Goal: Task Accomplishment & Management: Use online tool/utility

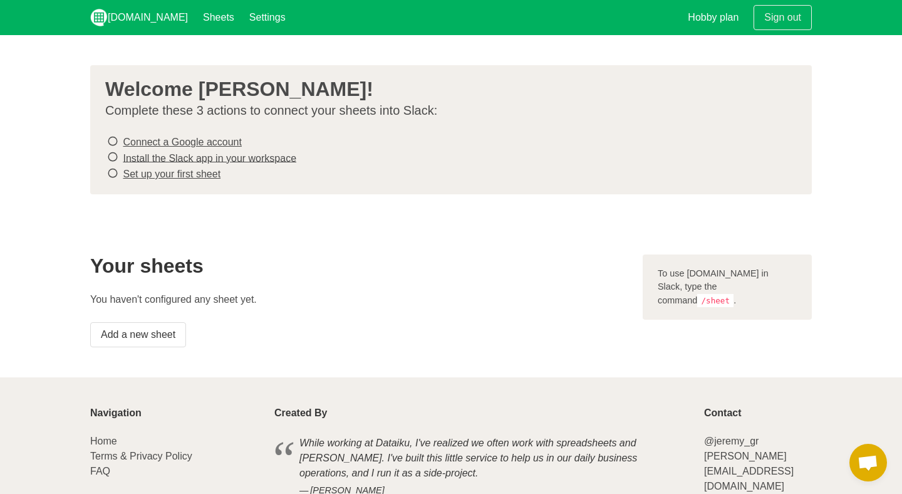
click at [110, 138] on icon at bounding box center [112, 141] width 11 height 17
click at [154, 140] on link "Connect a Google account" at bounding box center [182, 142] width 118 height 11
click at [114, 155] on icon at bounding box center [112, 157] width 11 height 17
click at [157, 160] on link "Install the Slack app in your workspace" at bounding box center [210, 157] width 174 height 11
click at [110, 170] on icon at bounding box center [112, 173] width 11 height 17
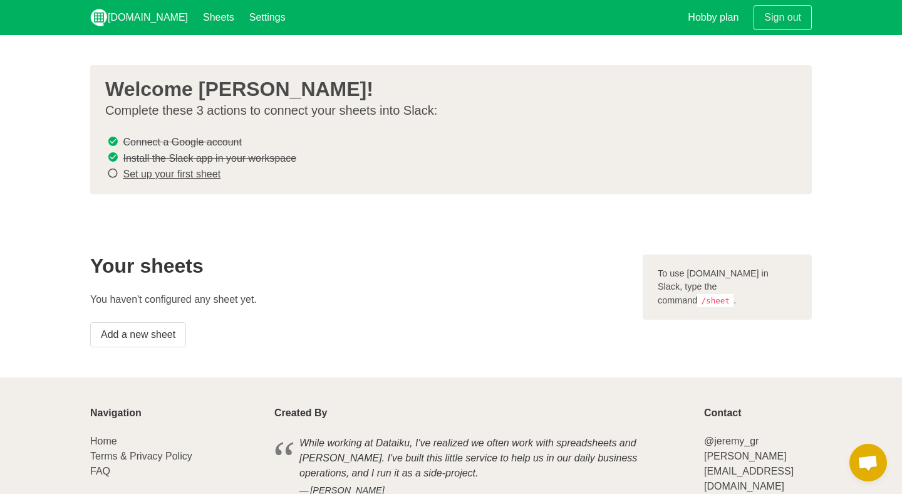
click at [164, 173] on link "Set up your first sheet" at bounding box center [172, 174] width 98 height 11
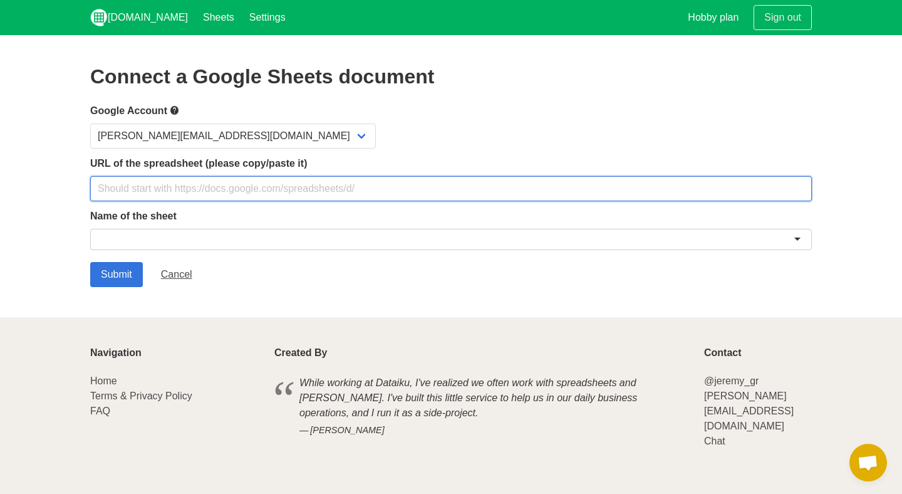
click at [194, 192] on input "text" at bounding box center [451, 188] width 722 height 25
paste input "[URL][DOMAIN_NAME]"
type input "[URL][DOMAIN_NAME]"
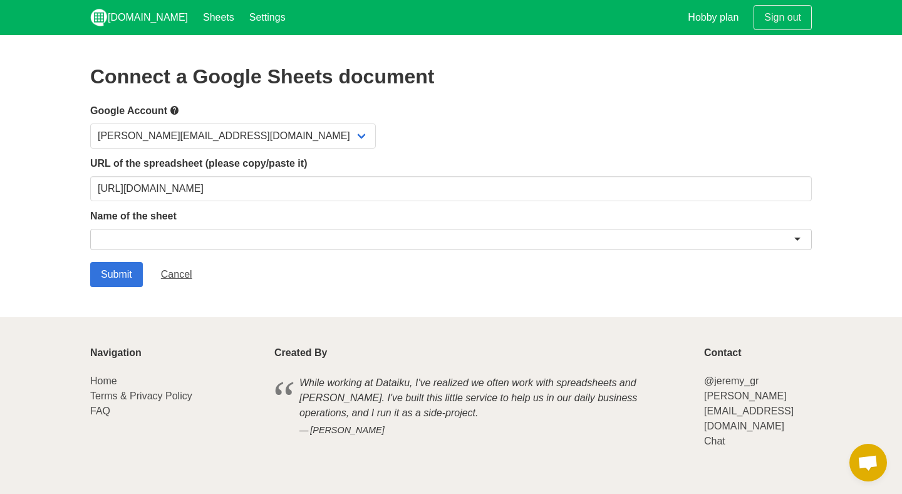
click at [255, 234] on div at bounding box center [451, 239] width 722 height 21
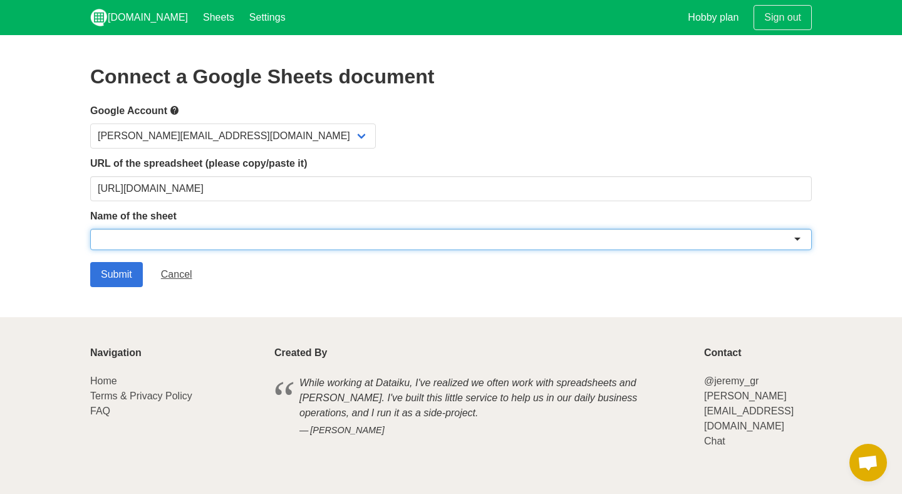
click at [798, 236] on div at bounding box center [451, 239] width 722 height 21
paste input "Customer_Accounts__Packaging_Industry_"
type input "Customer_Accounts__Packaging_Industry_"
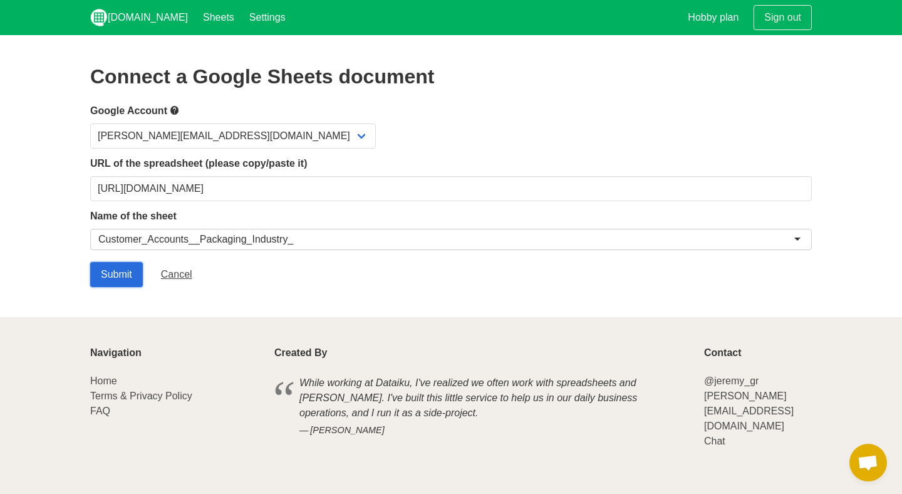
click at [118, 273] on input "Submit" at bounding box center [116, 274] width 53 height 25
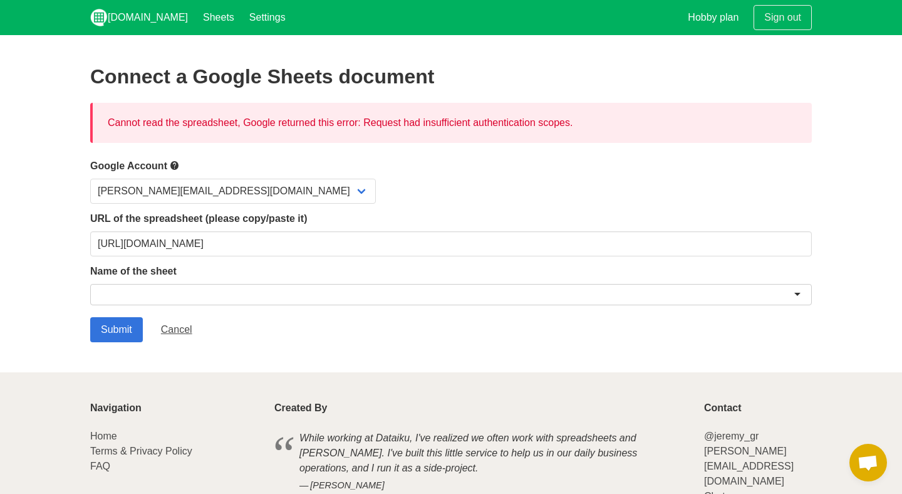
click at [139, 290] on div at bounding box center [451, 294] width 722 height 21
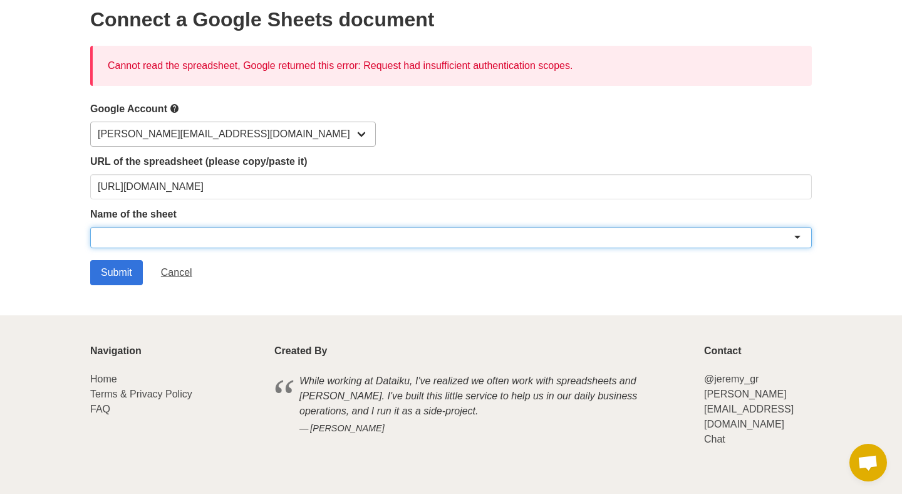
scroll to position [60, 0]
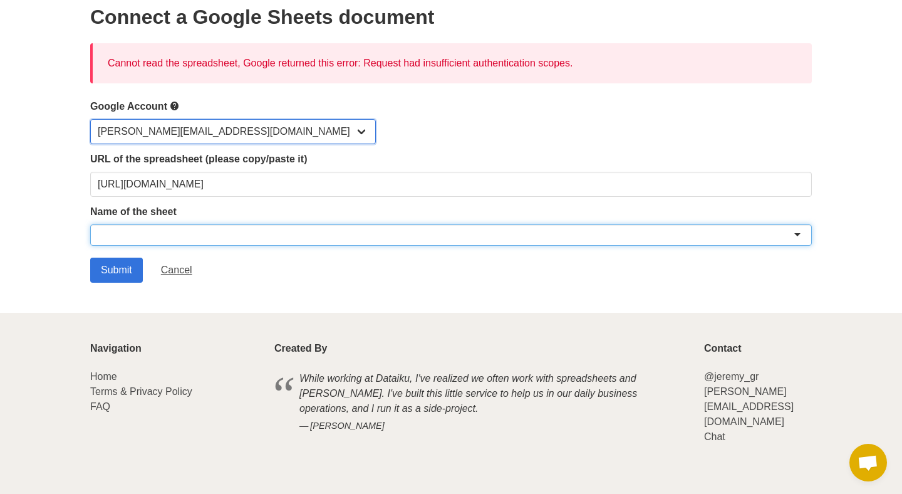
click at [195, 128] on select "[PERSON_NAME][EMAIL_ADDRESS][DOMAIN_NAME]" at bounding box center [233, 131] width 286 height 25
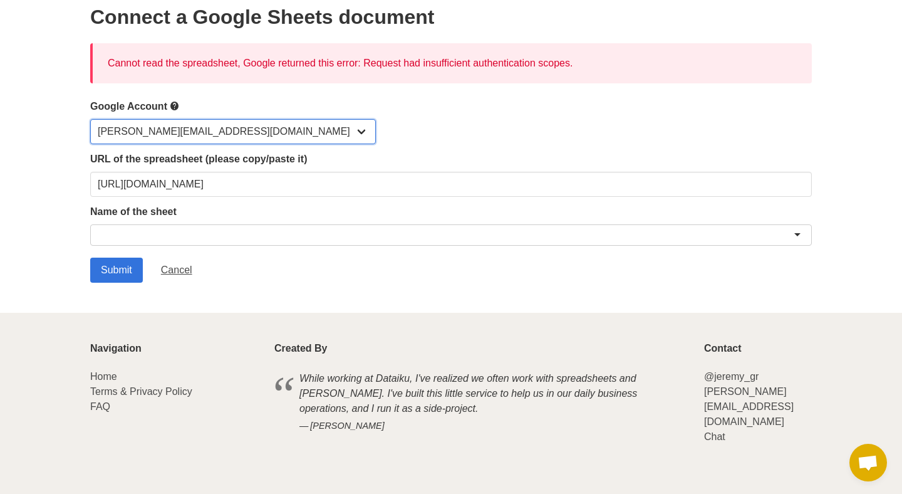
click at [90, 119] on select "[PERSON_NAME][EMAIL_ADDRESS][DOMAIN_NAME]" at bounding box center [233, 131] width 286 height 25
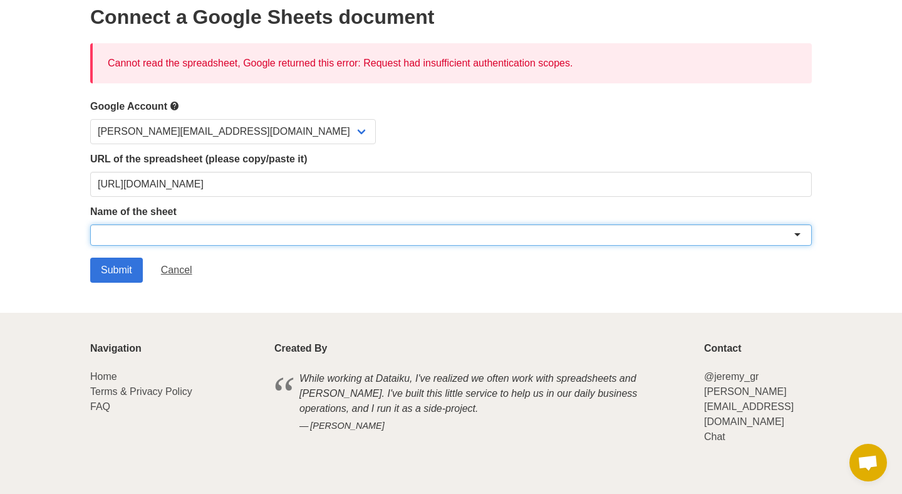
click at [149, 232] on div at bounding box center [451, 234] width 722 height 21
paste input "Customer_Accounts__Packaging_Industry_"
type input "Customer_Accounts__Packaging_Industry_"
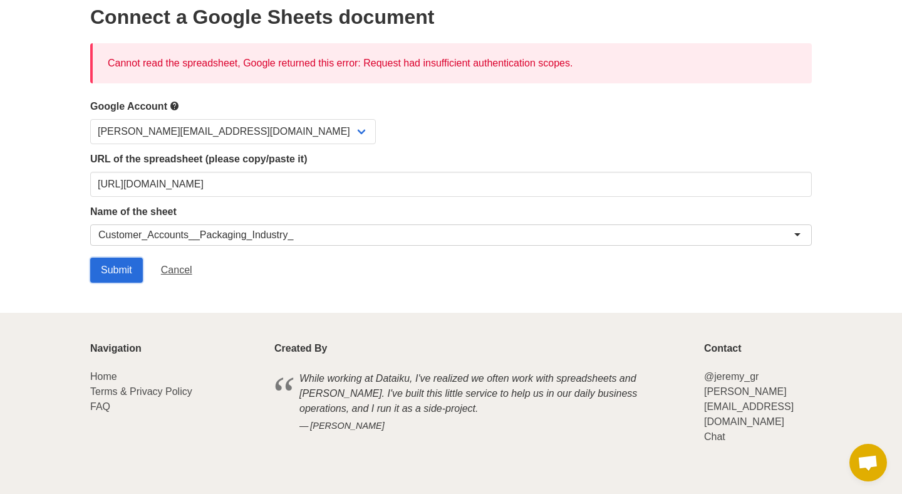
click at [128, 261] on input "Submit" at bounding box center [116, 270] width 53 height 25
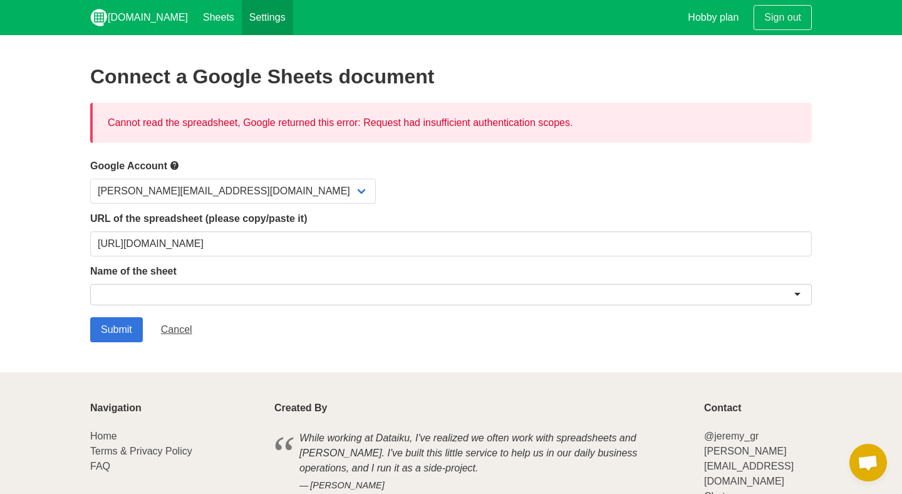
click at [242, 20] on link "Settings" at bounding box center [267, 17] width 51 height 35
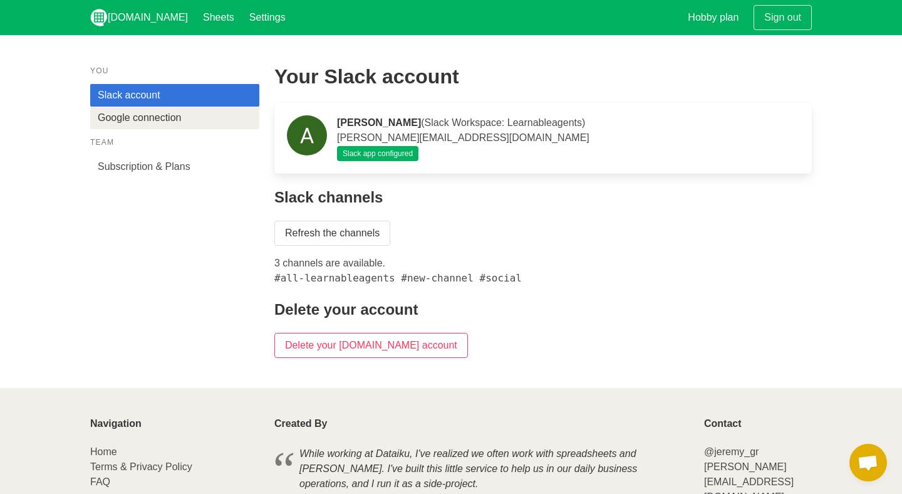
click at [145, 121] on link "Google connection" at bounding box center [174, 118] width 169 height 23
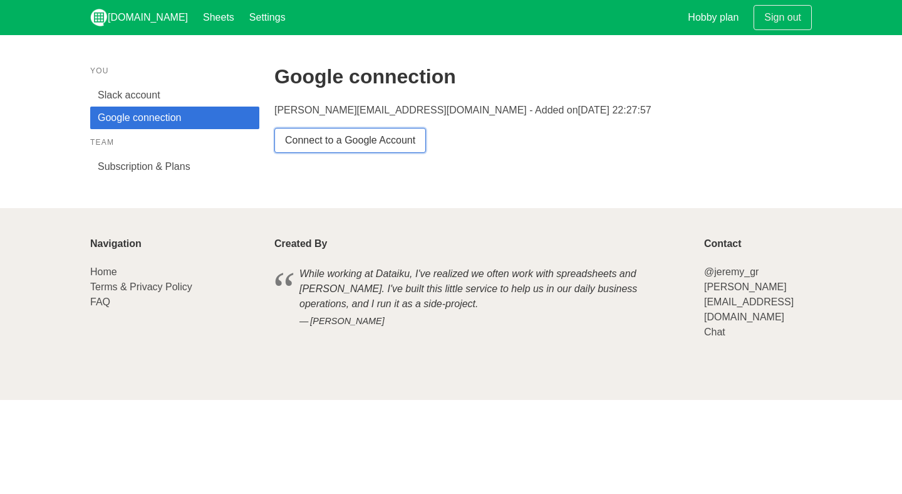
click at [329, 141] on link "Connect to a Google Account" at bounding box center [350, 140] width 152 height 25
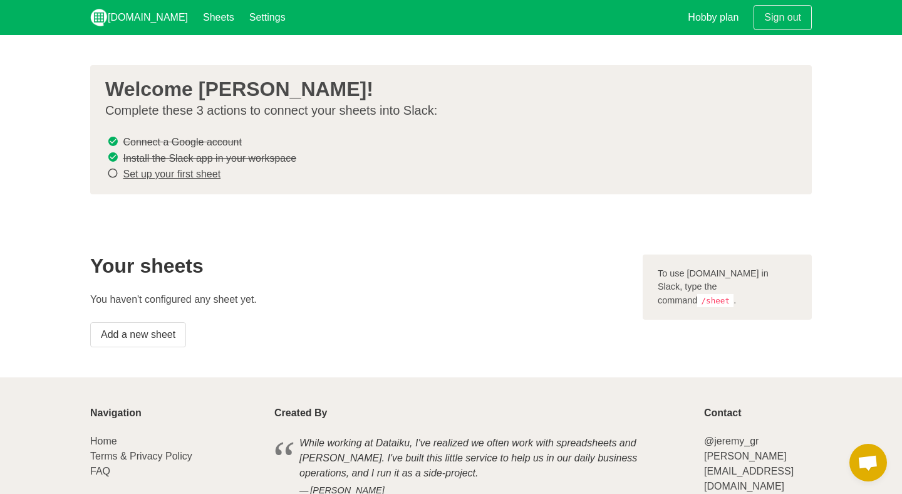
click at [152, 172] on link "Set up your first sheet" at bounding box center [172, 174] width 98 height 11
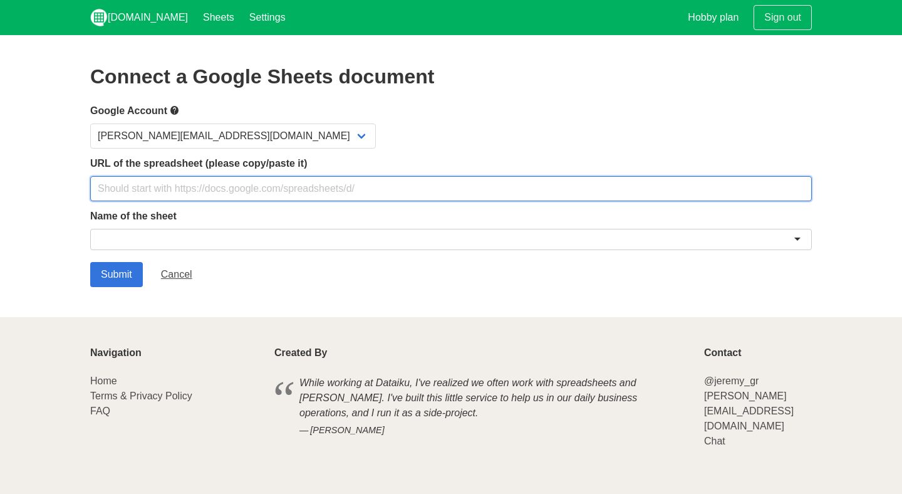
click at [166, 192] on input "text" at bounding box center [451, 188] width 722 height 25
type input "[URL][DOMAIN_NAME]"
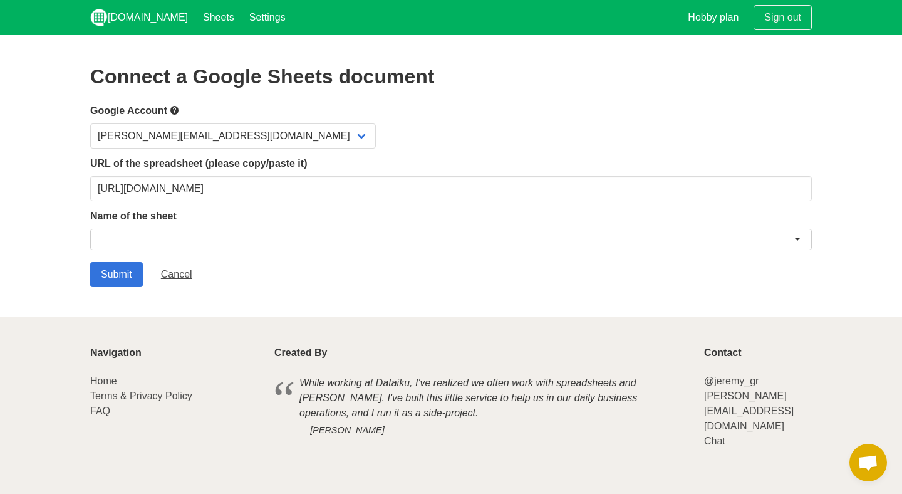
click at [207, 234] on div at bounding box center [451, 239] width 722 height 21
click at [131, 275] on input "Submit" at bounding box center [116, 274] width 53 height 25
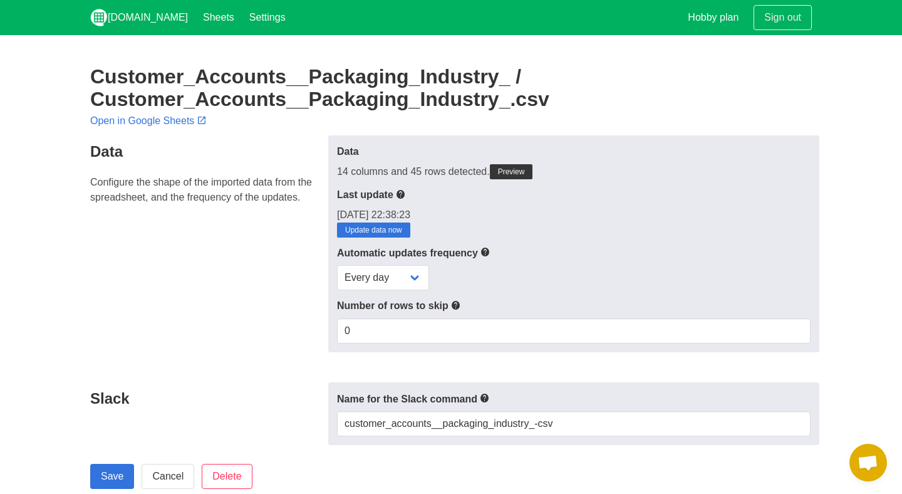
click at [436, 149] on label "Data" at bounding box center [574, 151] width 474 height 15
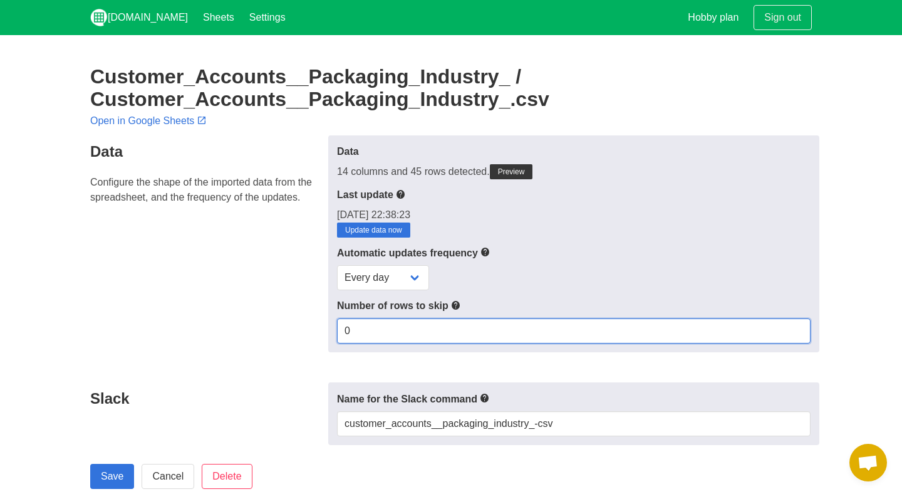
click at [380, 339] on input "0" at bounding box center [574, 330] width 474 height 25
type input "1"
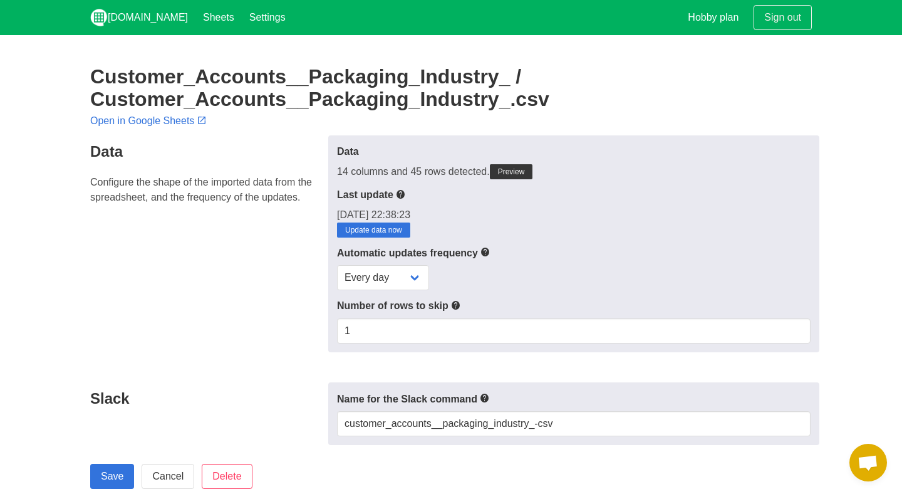
click at [241, 312] on div "Data Configure the shape of the imported data from the spreadsheet, and the fre…" at bounding box center [206, 243] width 246 height 217
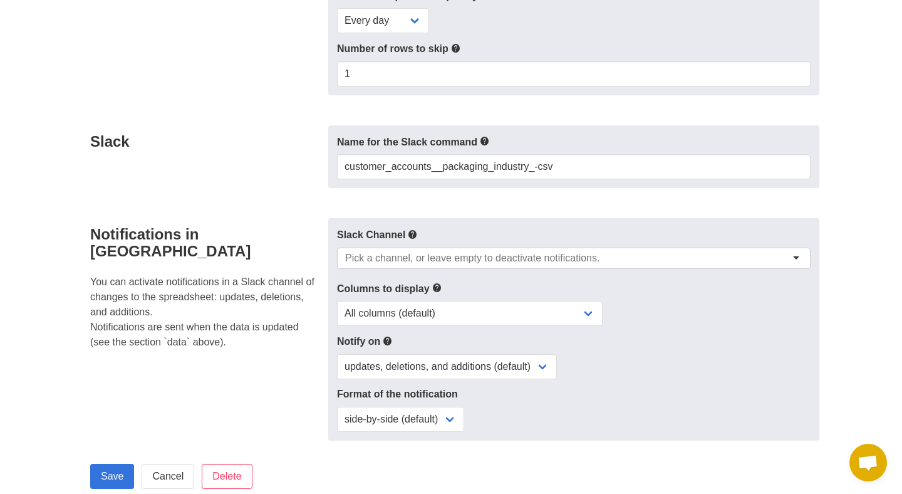
scroll to position [261, 0]
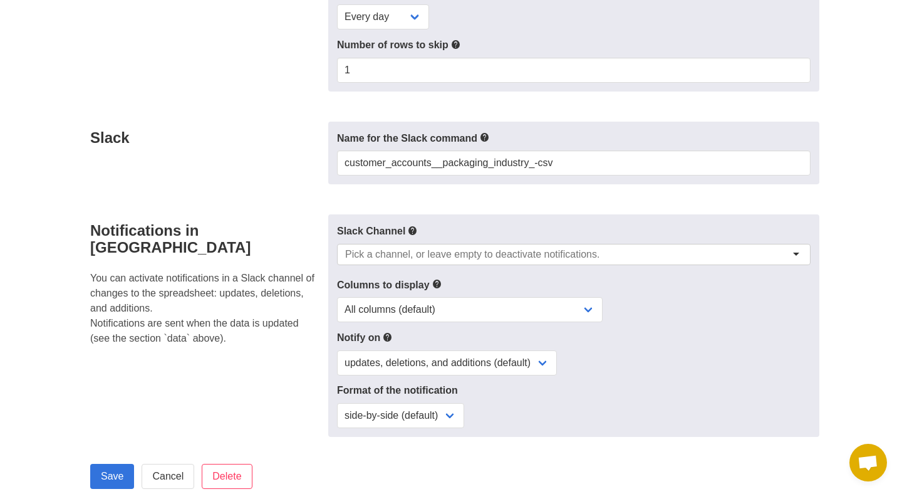
click at [358, 248] on input "select-one" at bounding box center [476, 254] width 263 height 13
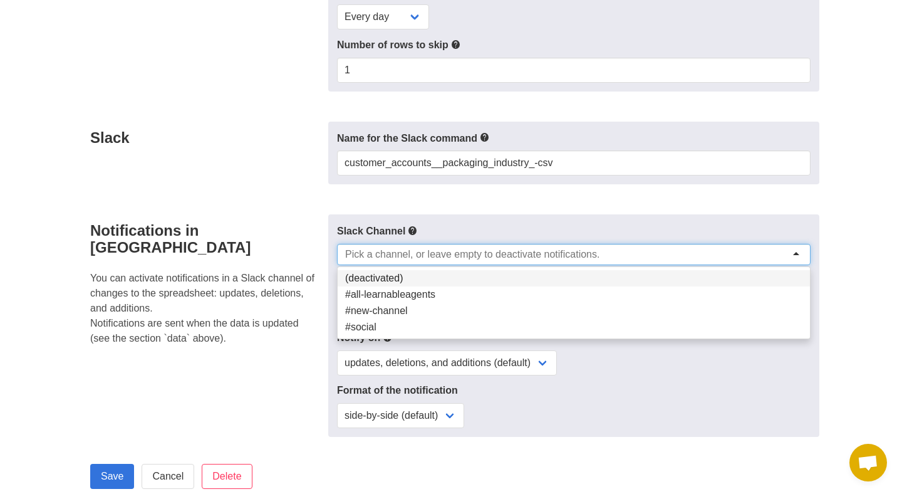
click at [327, 261] on div "Notifications in Slack You can activate notifications in a Slack channel of cha…" at bounding box center [206, 325] width 246 height 222
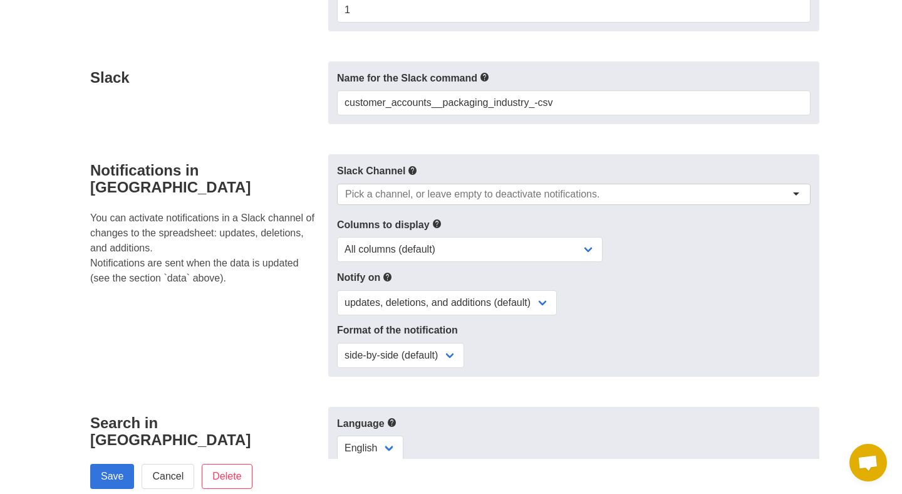
scroll to position [321, 0]
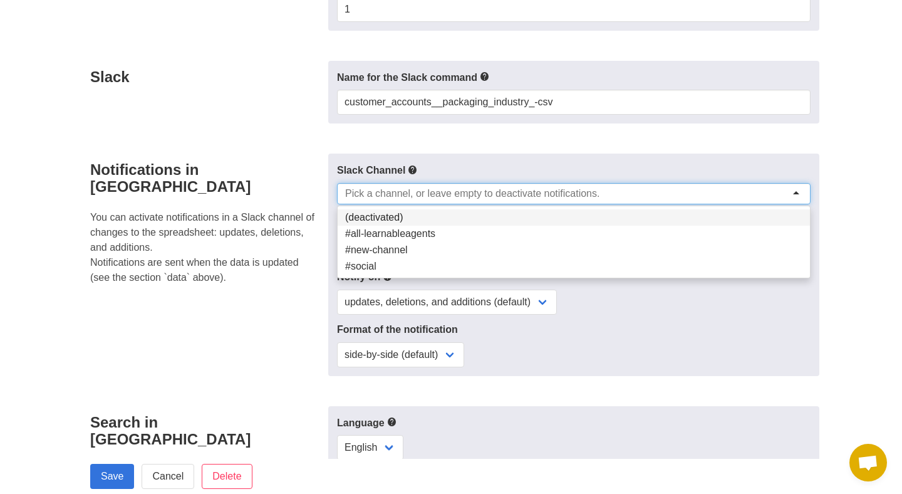
click at [391, 194] on input "select-one" at bounding box center [476, 193] width 263 height 13
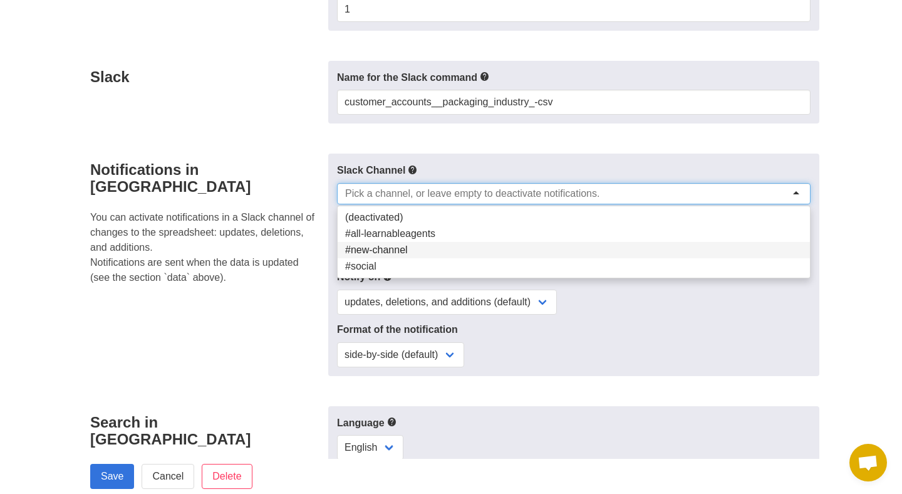
click at [272, 268] on div "Notifications in Slack You can activate notifications in a Slack channel of cha…" at bounding box center [206, 265] width 246 height 222
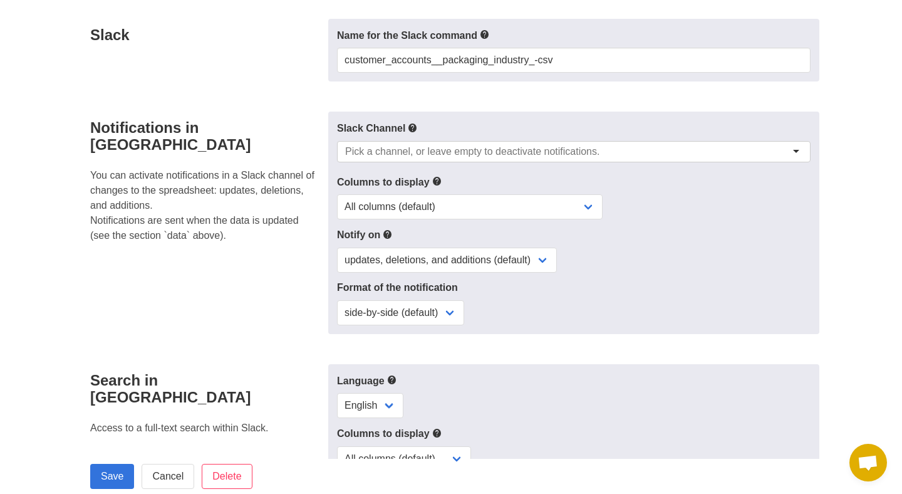
scroll to position [371, 0]
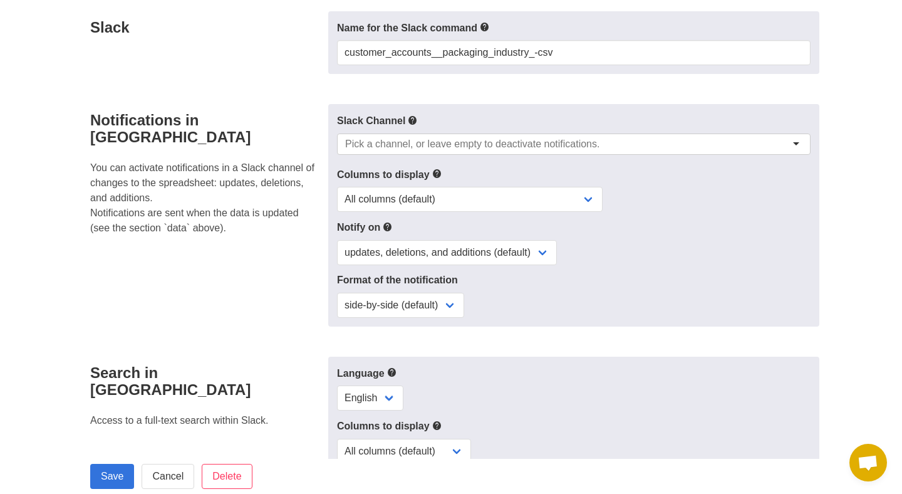
click at [385, 139] on input "select-one" at bounding box center [476, 144] width 263 height 13
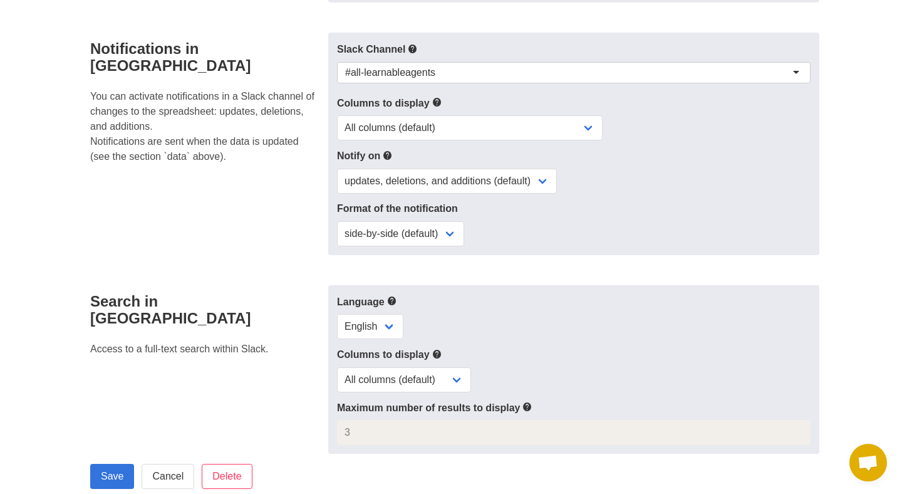
scroll to position [469, 0]
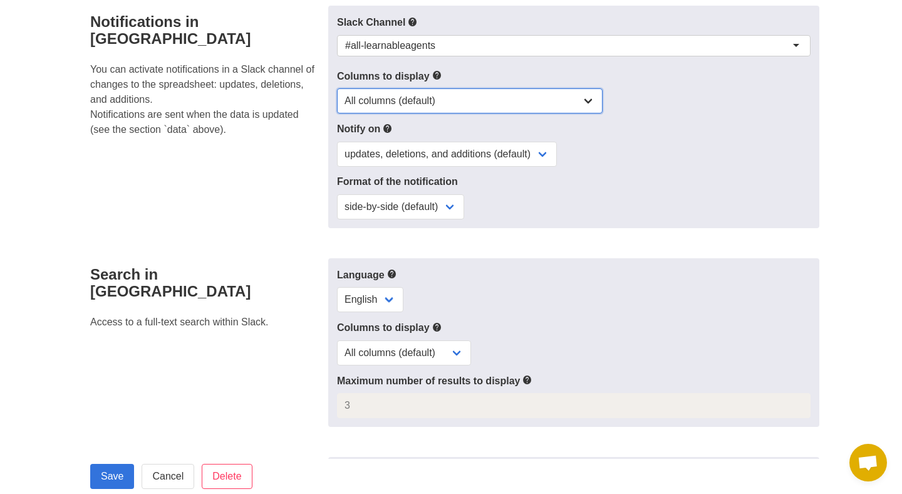
click at [376, 103] on select "All columns (default) Only columns with modified values Columns with modified v…" at bounding box center [470, 100] width 266 height 25
click at [337, 88] on select "All columns (default) Only columns with modified values Columns with modified v…" at bounding box center [470, 100] width 266 height 25
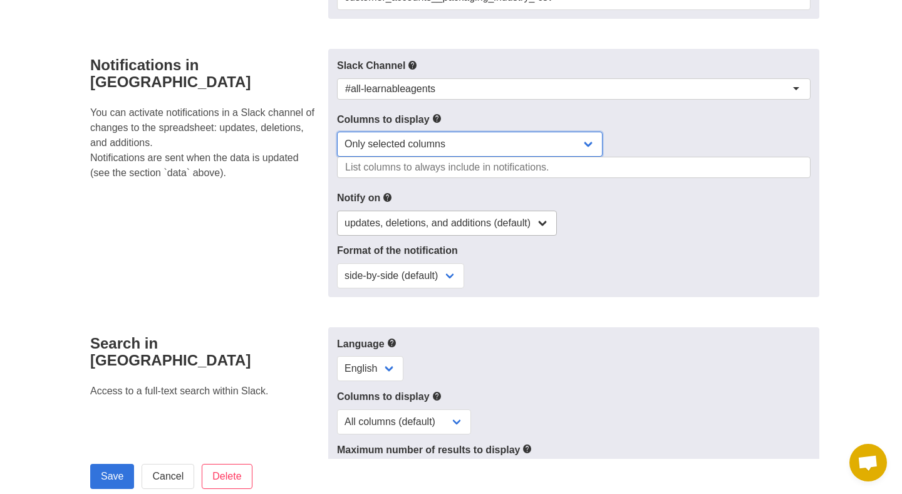
scroll to position [419, 0]
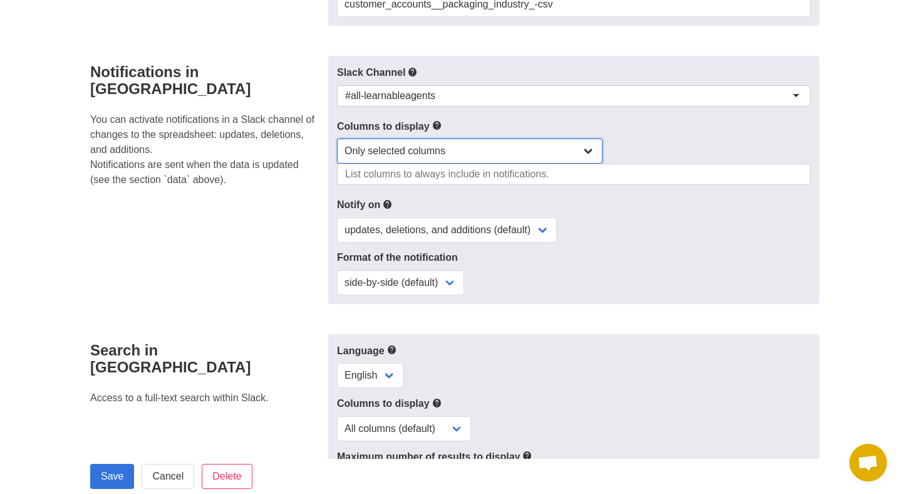
click at [360, 151] on select "All columns (default) Only columns with modified values Columns with modified v…" at bounding box center [470, 150] width 266 height 25
click at [337, 138] on select "All columns (default) Only columns with modified values Columns with modified v…" at bounding box center [470, 150] width 266 height 25
click at [404, 142] on select "All columns (default) Only columns with modified values Columns with modified v…" at bounding box center [470, 150] width 266 height 25
select select "all"
click at [337, 138] on select "All columns (default) Only columns with modified values Columns with modified v…" at bounding box center [470, 150] width 266 height 25
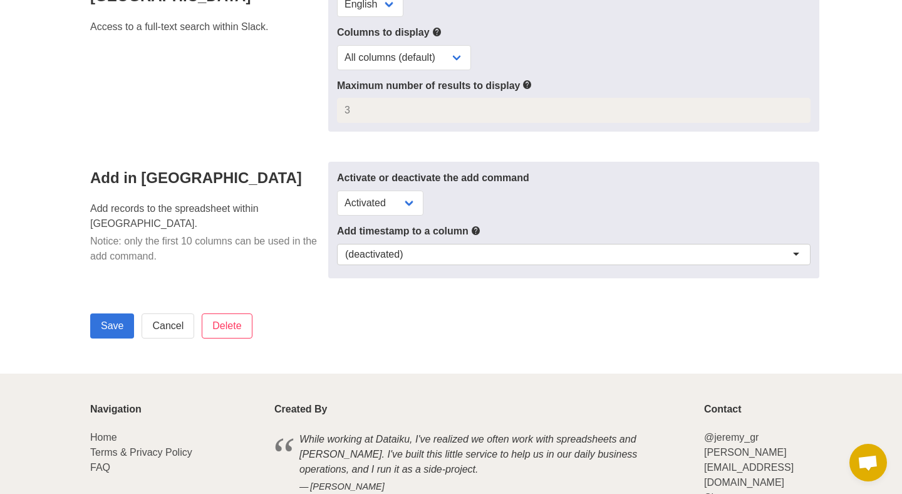
scroll to position [766, 0]
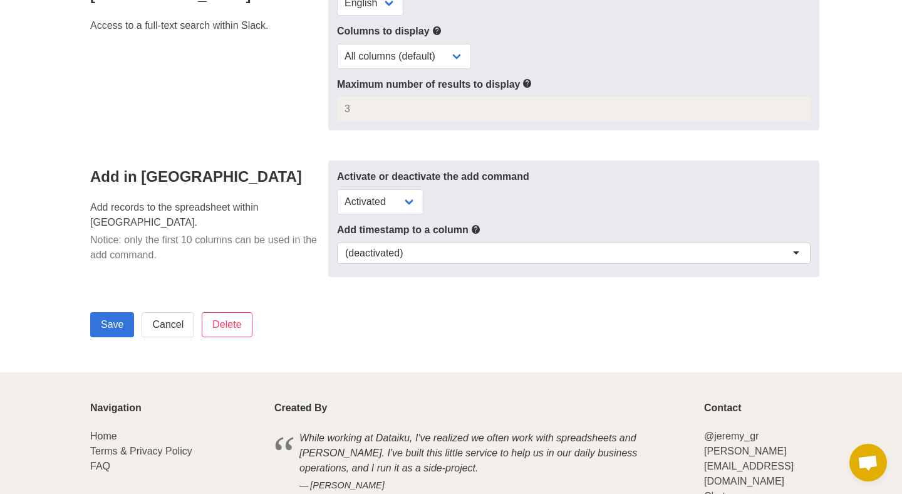
click at [371, 255] on div "(deactivated)" at bounding box center [574, 253] width 474 height 21
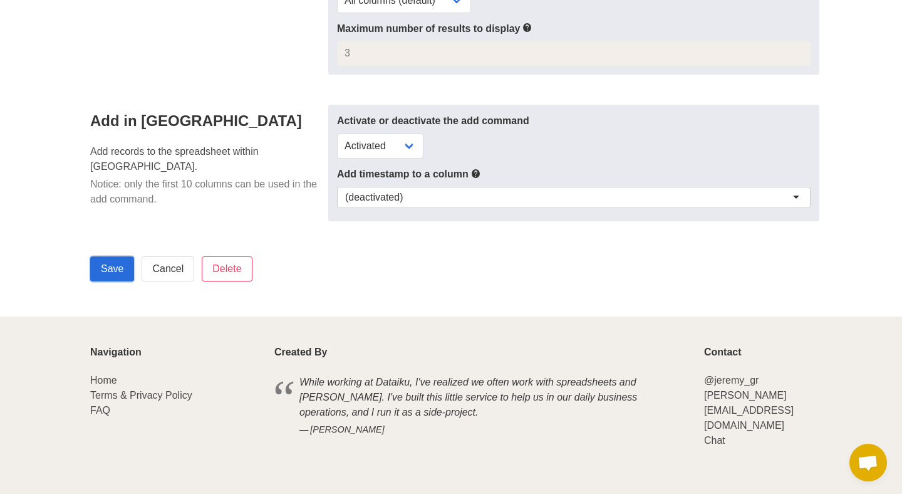
click at [110, 263] on input "Save" at bounding box center [112, 268] width 44 height 25
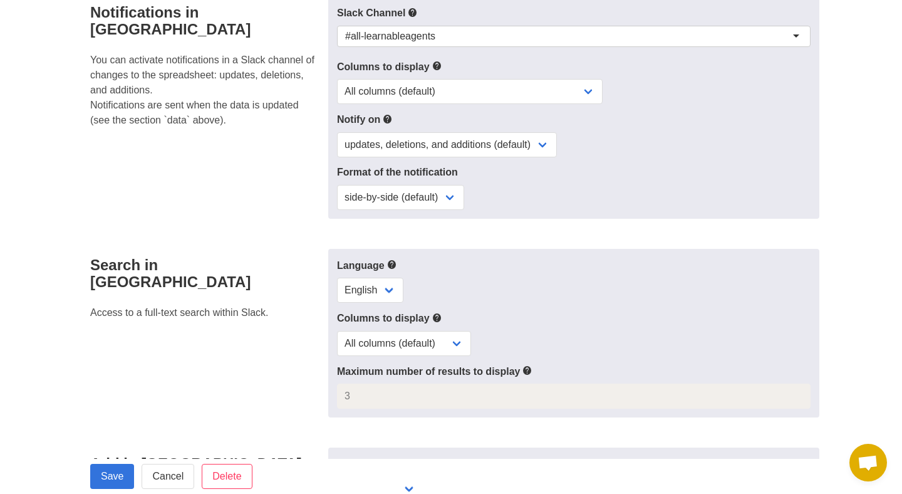
scroll to position [553, 0]
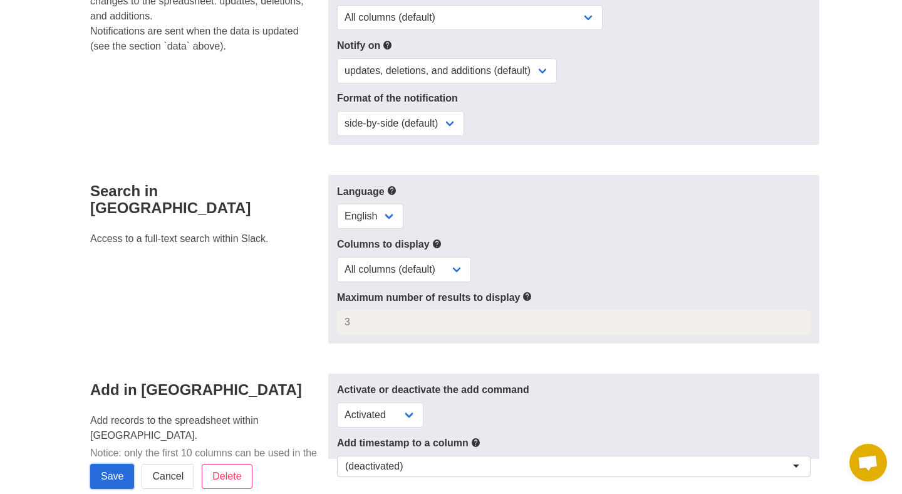
click at [112, 471] on input "Save" at bounding box center [112, 476] width 44 height 25
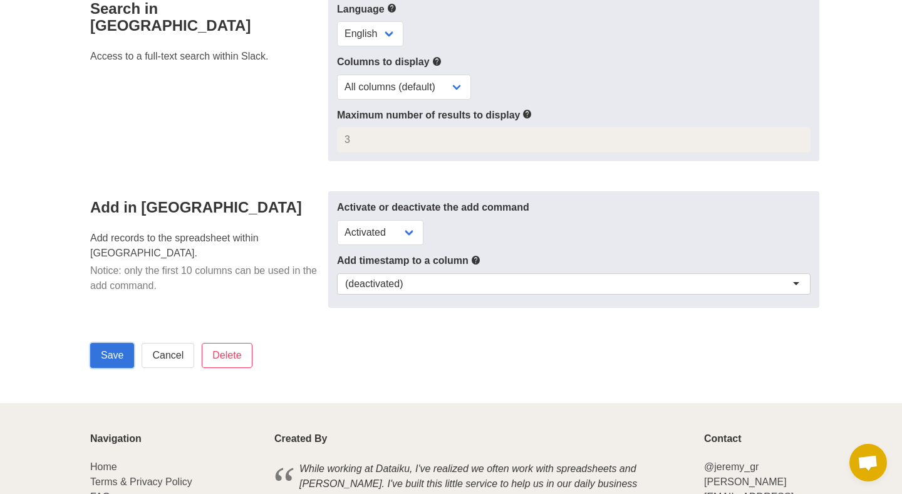
scroll to position [822, 0]
